Goal: Transaction & Acquisition: Purchase product/service

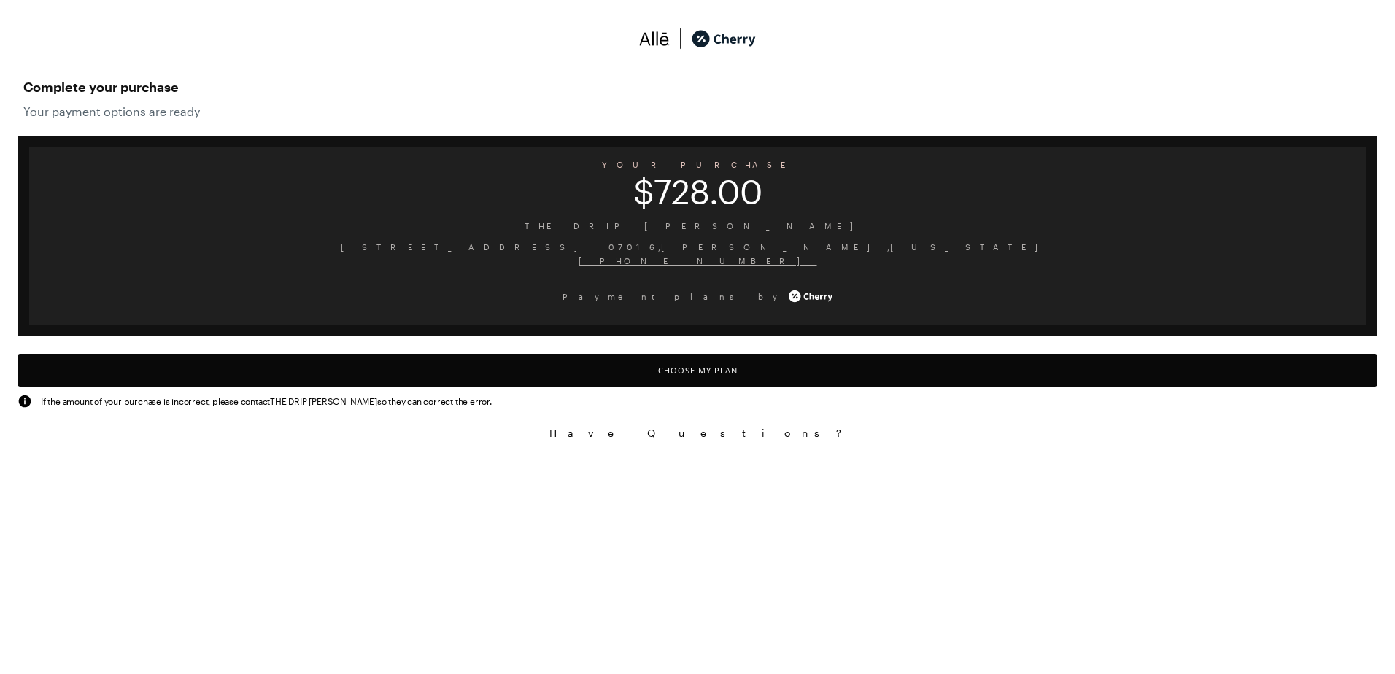
click at [702, 373] on button "Choose My Plan" at bounding box center [698, 370] width 1360 height 33
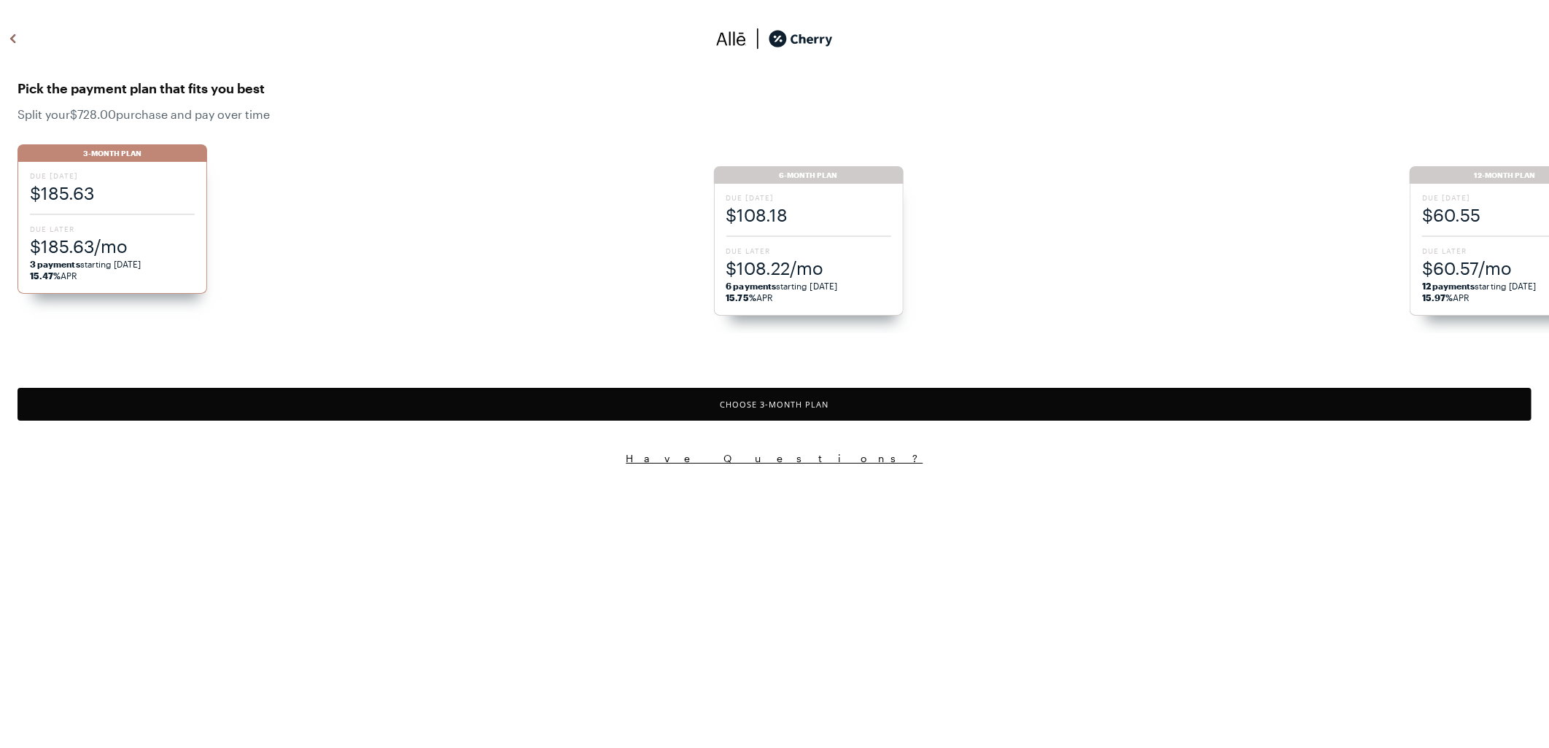
drag, startPoint x: 1320, startPoint y: 0, endPoint x: 1118, endPoint y: 75, distance: 214.9
click at [927, 75] on div "Pick the payment plan that fits you best Split your $728.00 purchase and pay ov…" at bounding box center [774, 99] width 1549 height 61
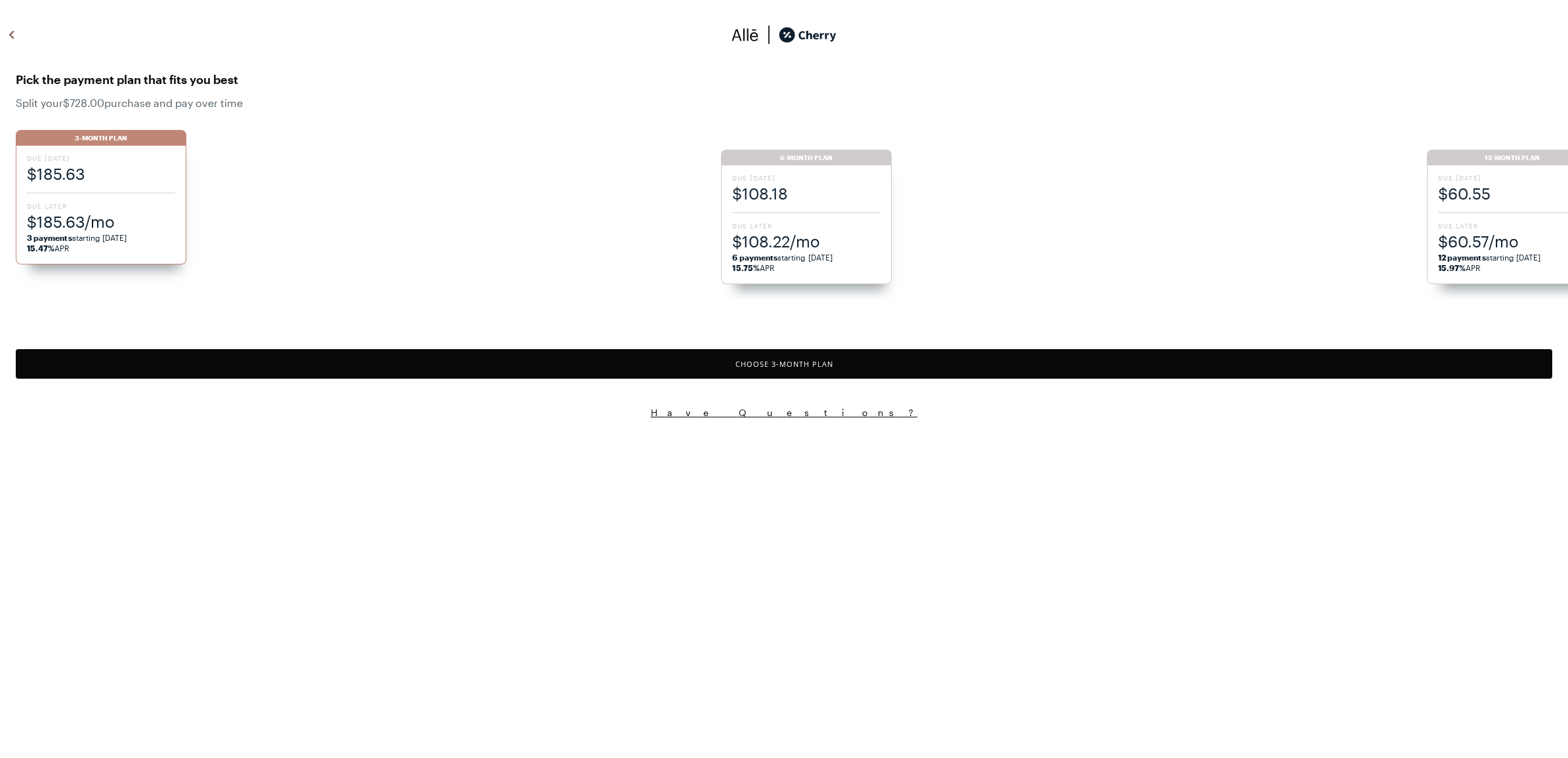
drag, startPoint x: 1245, startPoint y: 0, endPoint x: 1038, endPoint y: 178, distance: 273.0
click at [834, 178] on ul "3-Month Plan Due [DATE] $185.63 Due Later $185.63/mo 3 payments starting [DATE]…" at bounding box center [793, 209] width 1553 height 183
click at [500, 152] on li "3-Month Plan Due [DATE] $185.63 Due Later $185.63/mo 3 payments starting [DATE]…" at bounding box center [369, 214] width 705 height 170
